Goal: Submit feedback/report problem

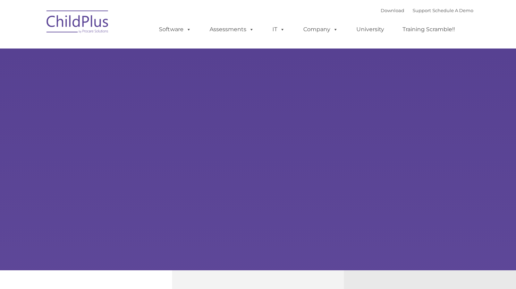
type input ""
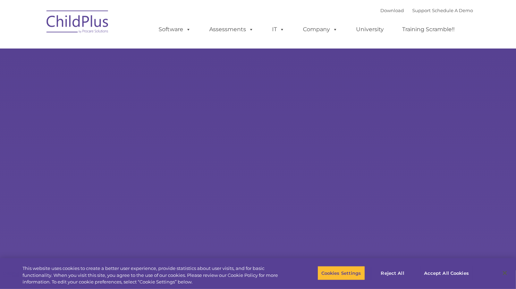
select select "MEDIUM"
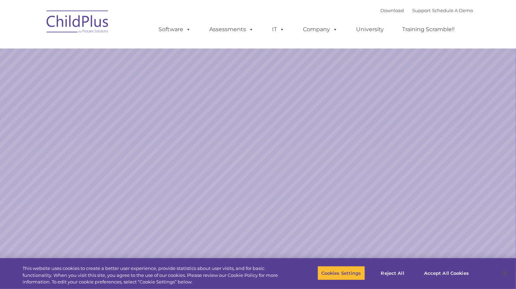
select select "MEDIUM"
